Goal: Navigation & Orientation: Understand site structure

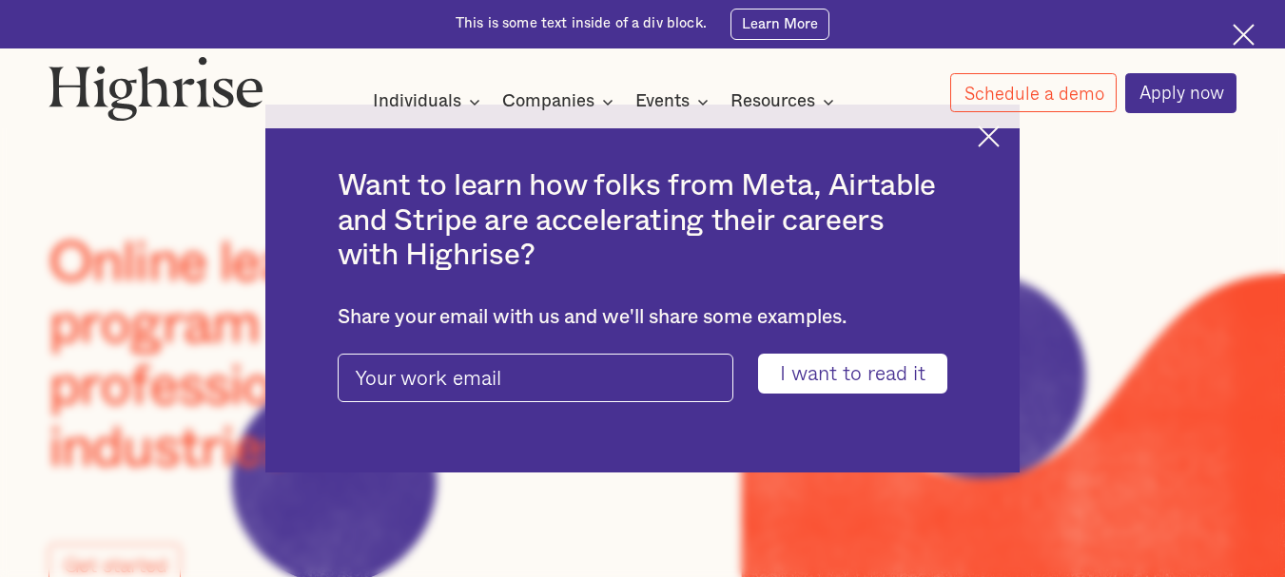
click at [994, 147] on img at bounding box center [989, 137] width 22 height 22
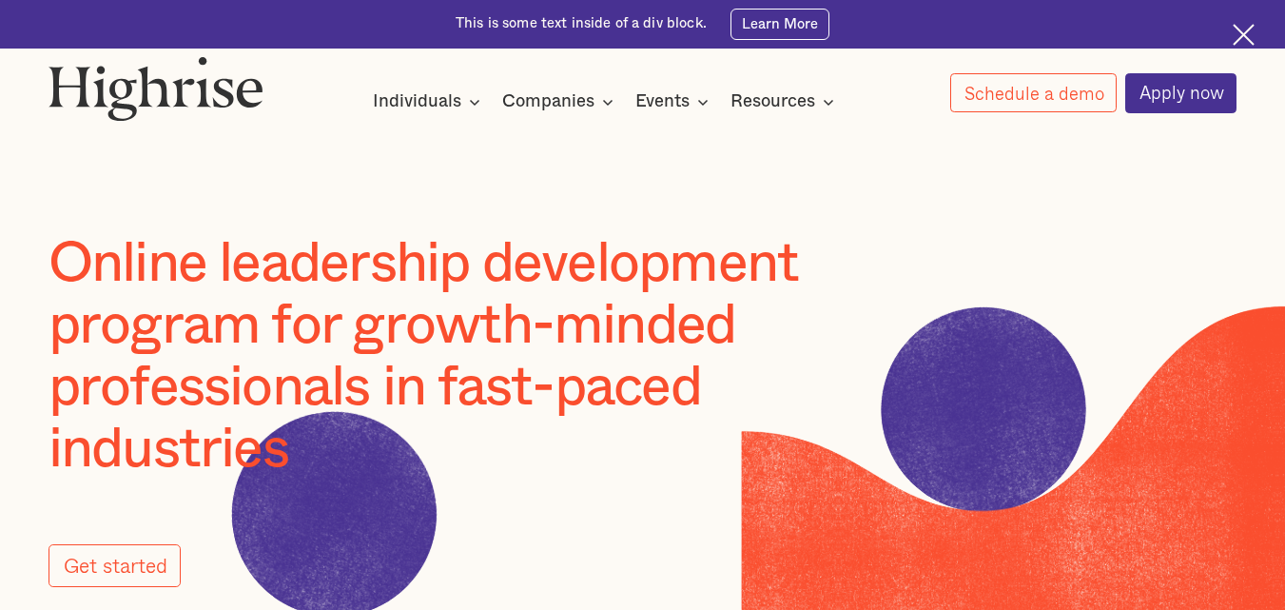
click at [1252, 42] on img at bounding box center [1243, 35] width 22 height 22
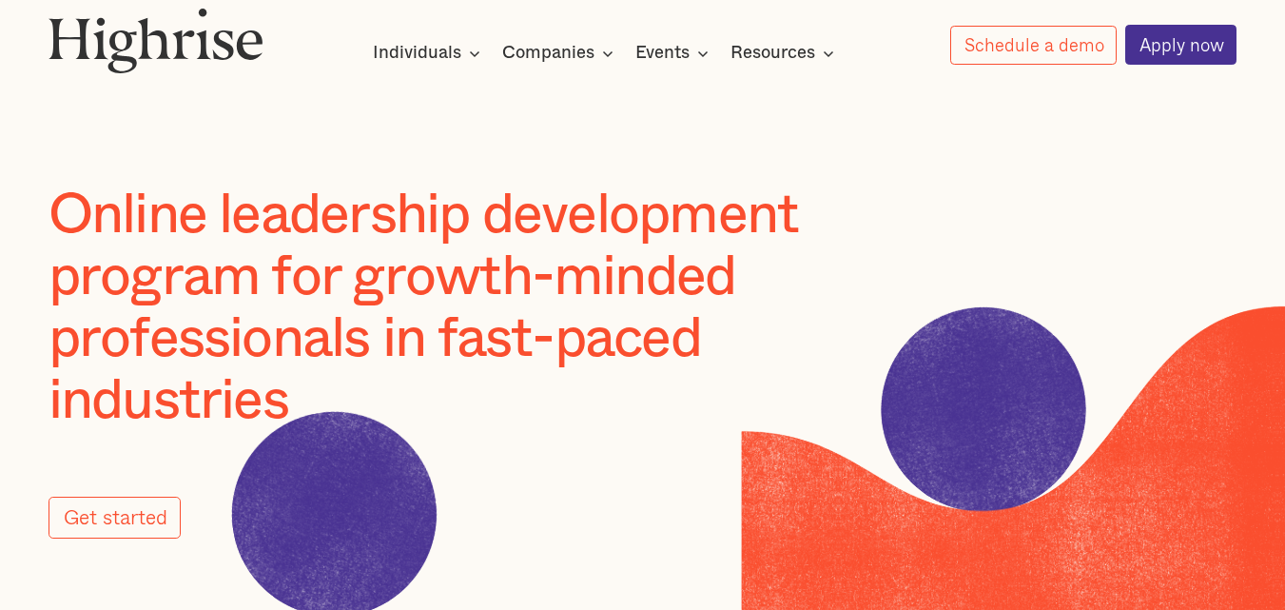
click at [1284, 337] on html "Want to learn how folks from Meta, Airtable and Stripe are accelerating their c…" at bounding box center [642, 305] width 1285 height 610
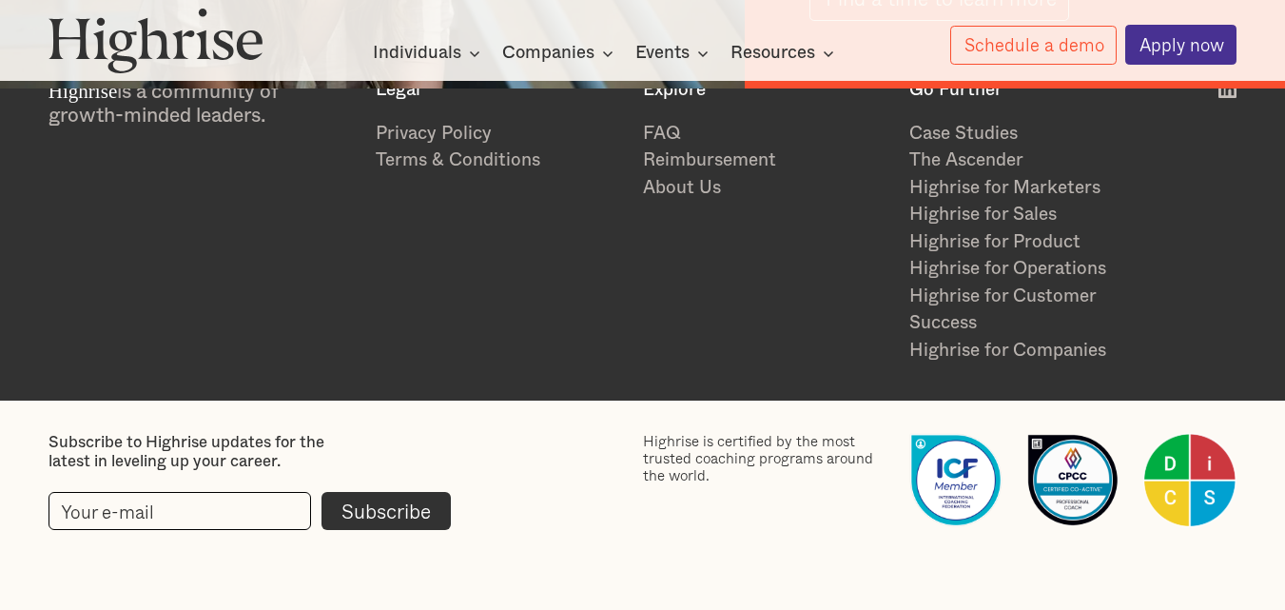
scroll to position [2653, 0]
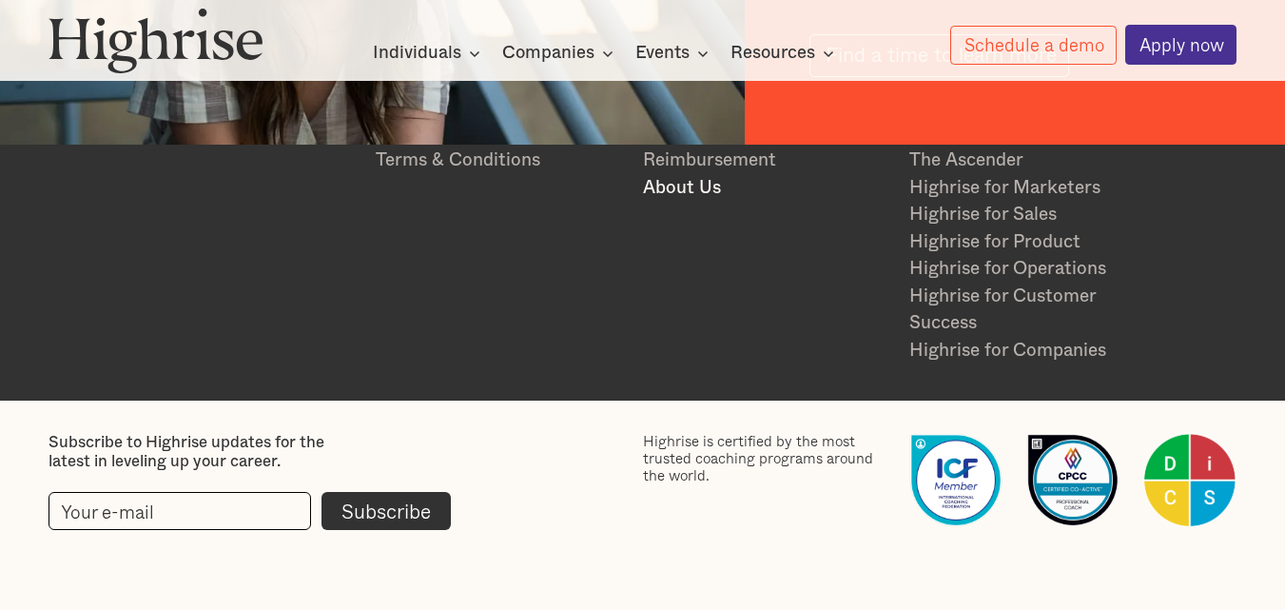
click at [693, 192] on link "About Us" at bounding box center [766, 189] width 246 height 28
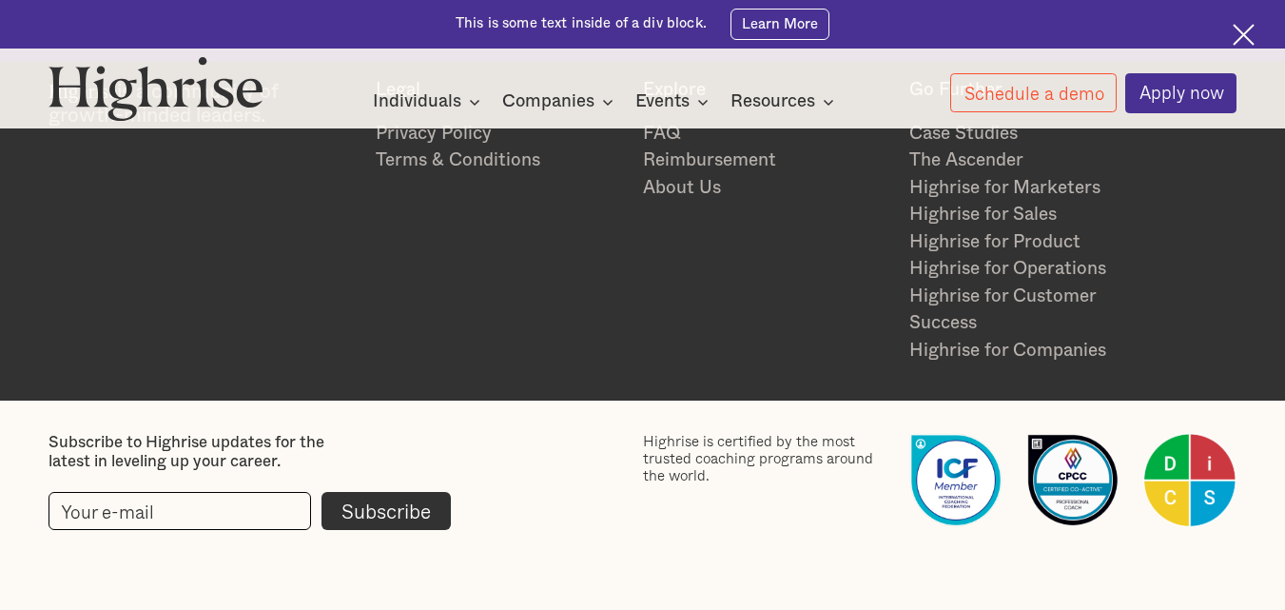
scroll to position [4471, 0]
click at [652, 135] on link "FAQ" at bounding box center [766, 135] width 246 height 28
